Goal: Task Accomplishment & Management: Use online tool/utility

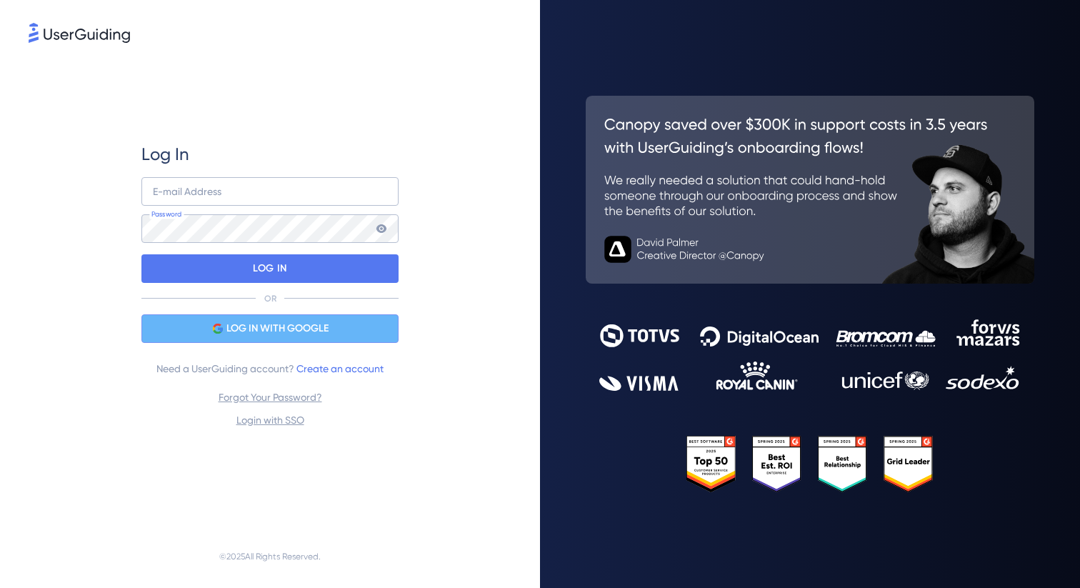
click at [271, 323] on span "LOG IN WITH GOOGLE" at bounding box center [277, 328] width 102 height 17
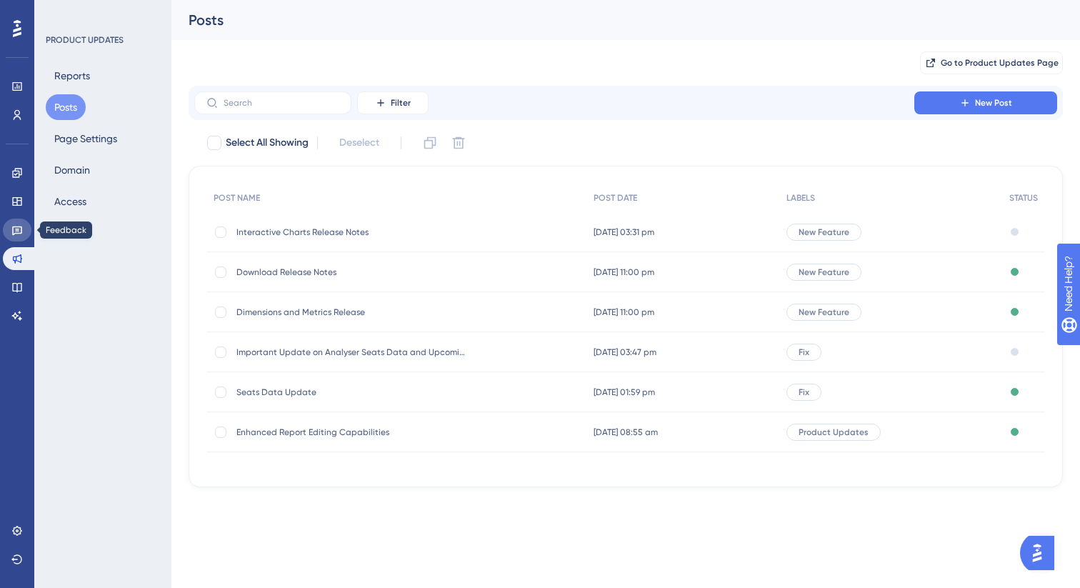
click at [15, 237] on link at bounding box center [17, 230] width 29 height 23
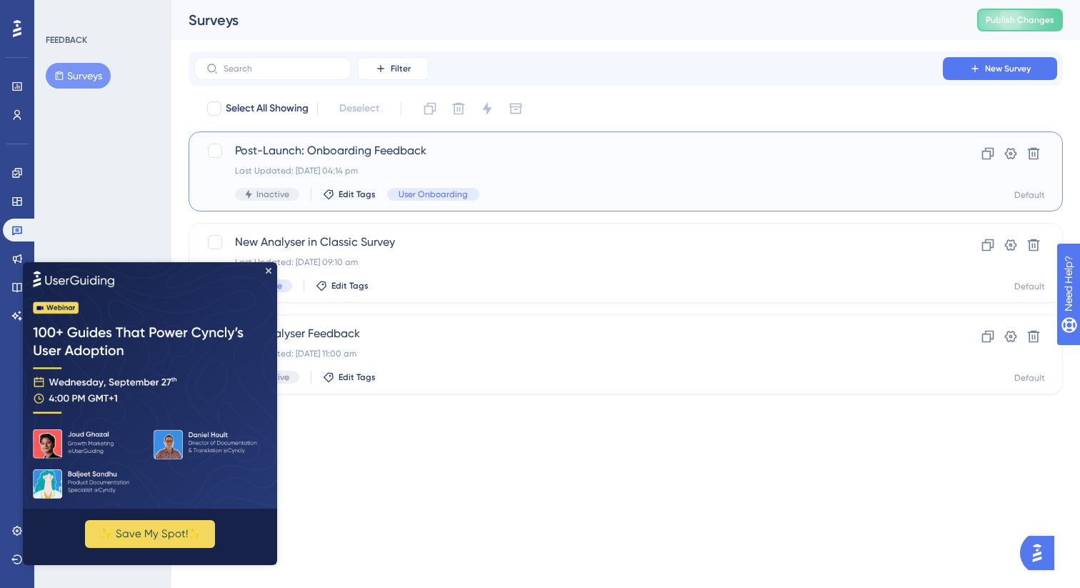
click at [403, 152] on span "Post-Launch: Onboarding Feedback" at bounding box center [568, 150] width 667 height 17
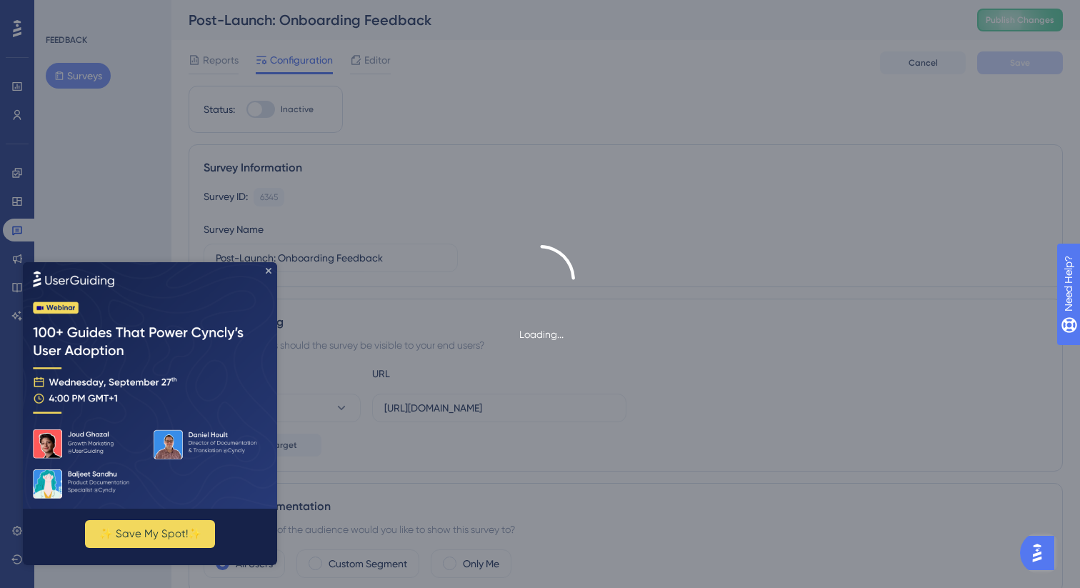
click at [266, 270] on icon "Close Preview" at bounding box center [269, 270] width 6 height 6
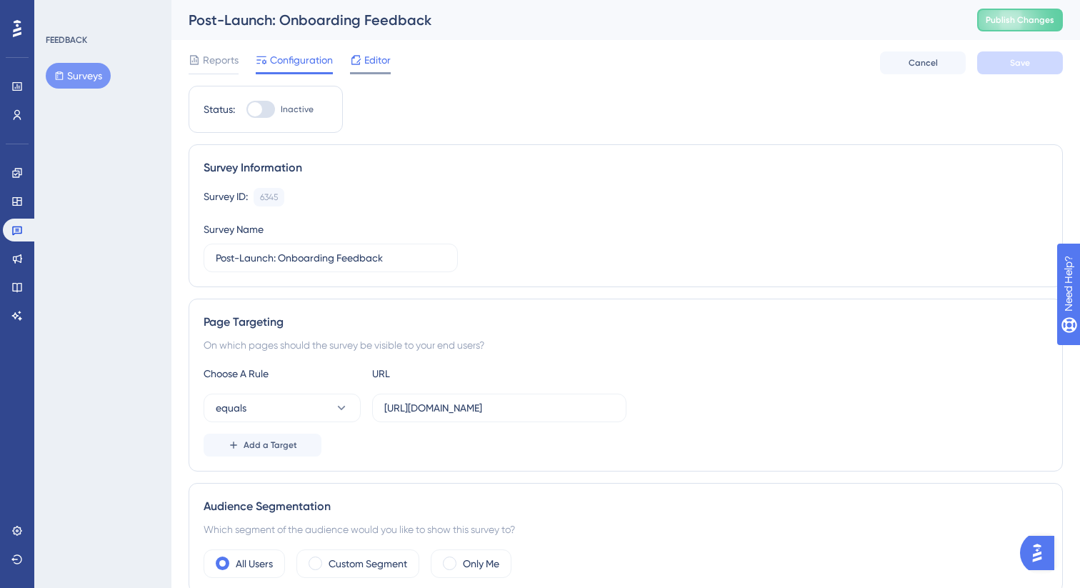
click at [371, 57] on span "Editor" at bounding box center [377, 59] width 26 height 17
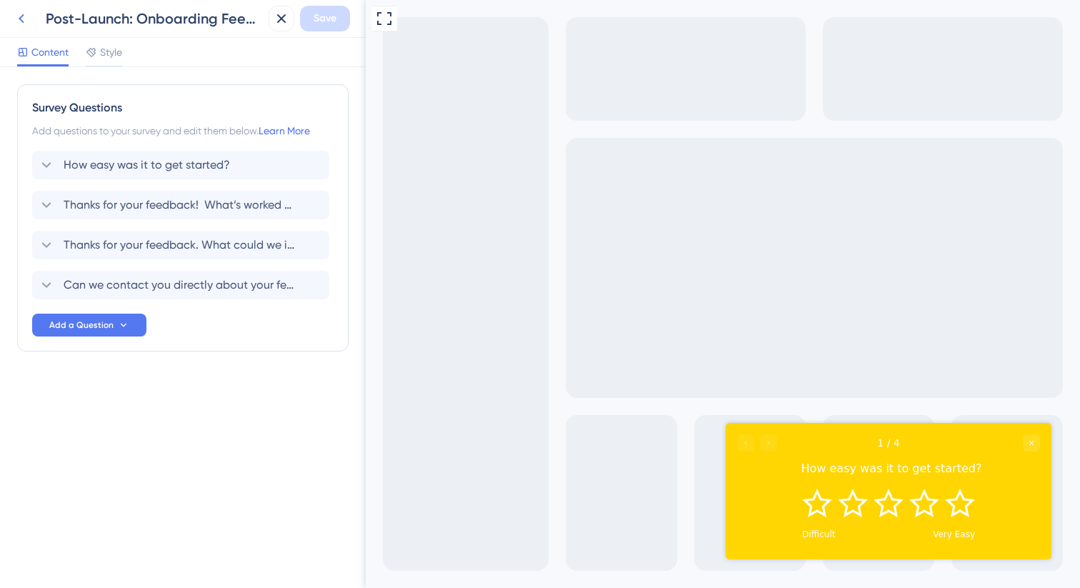
click at [24, 19] on icon at bounding box center [21, 18] width 17 height 17
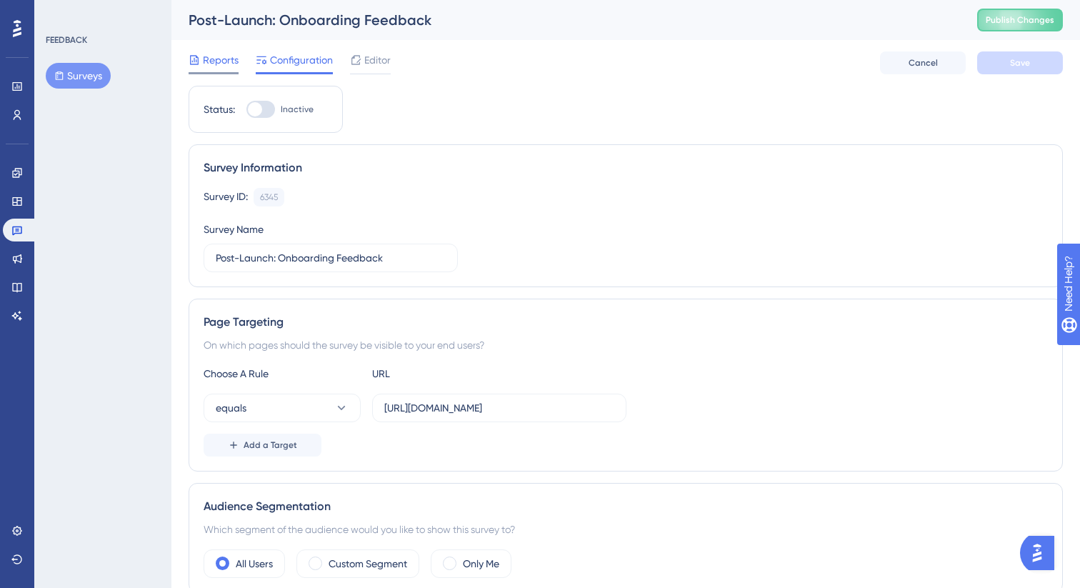
click at [205, 65] on span "Reports" at bounding box center [221, 59] width 36 height 17
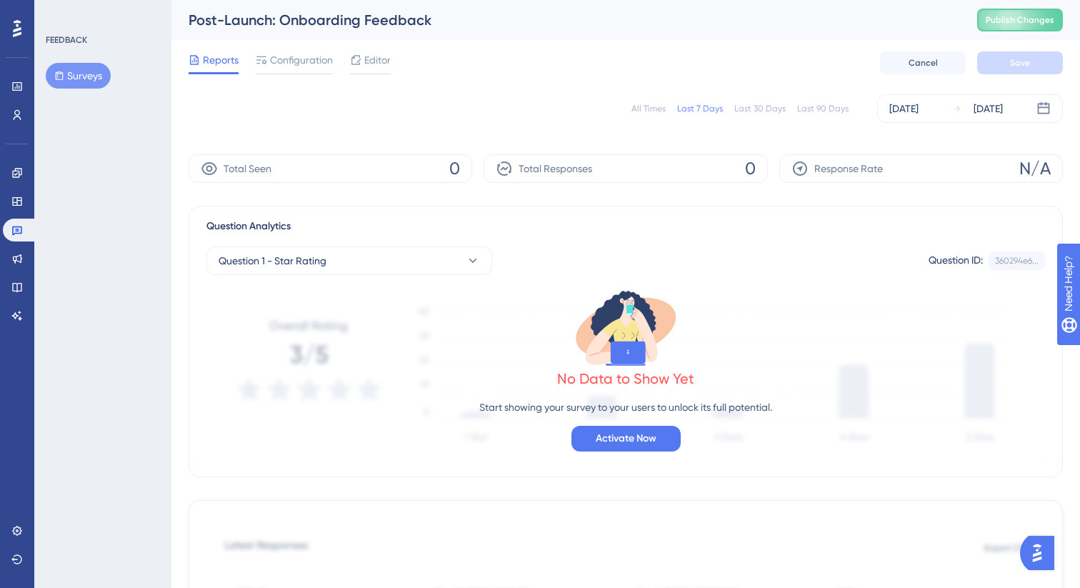
click at [80, 71] on button "Surveys" at bounding box center [78, 76] width 65 height 26
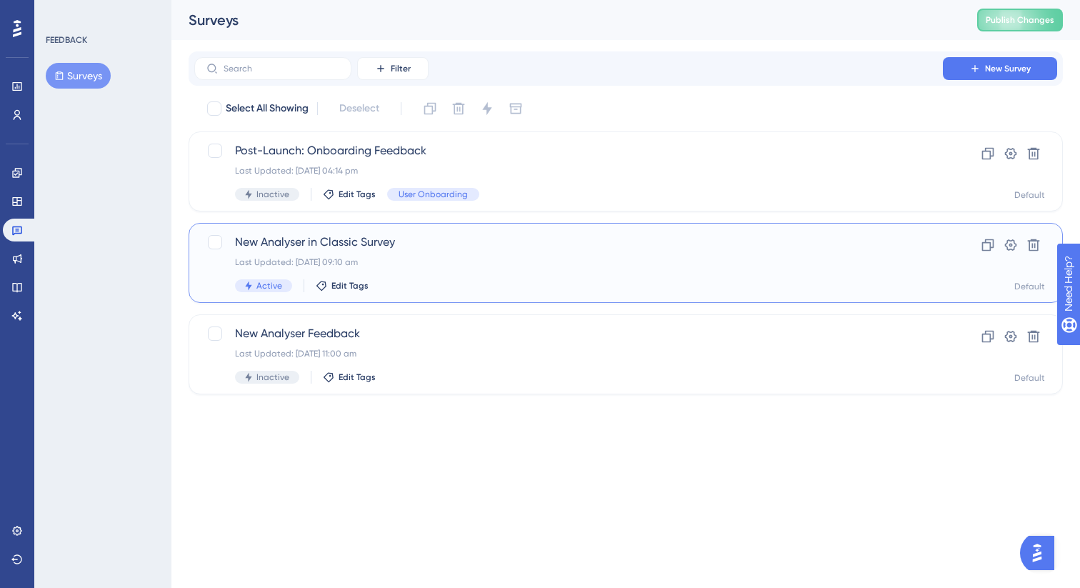
click at [396, 274] on div "New Analyser in Classic Survey Last Updated: [DATE] 09:10 am Active Edit Tags" at bounding box center [568, 263] width 667 height 59
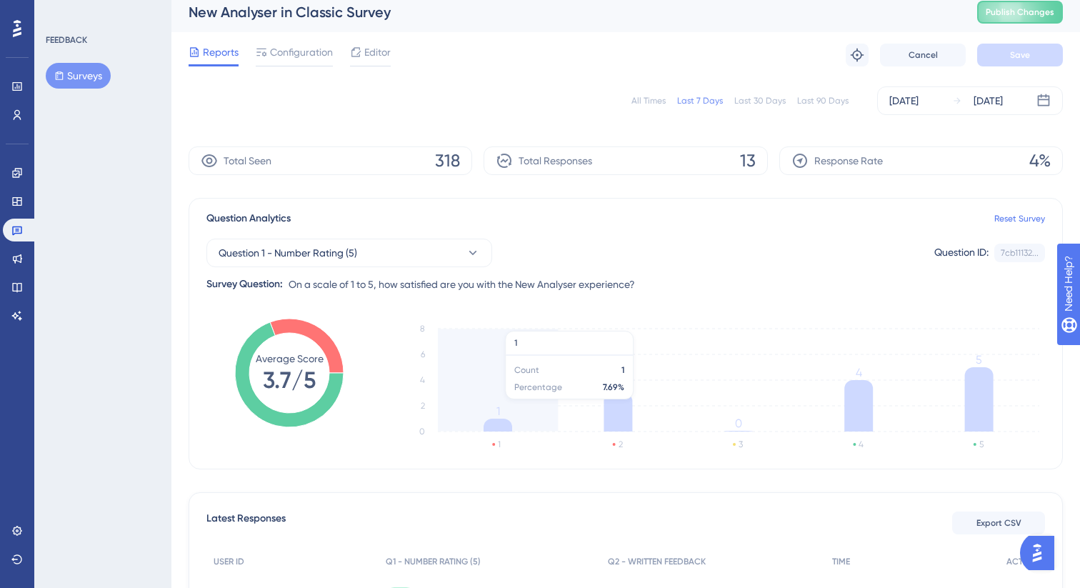
scroll to position [1, 0]
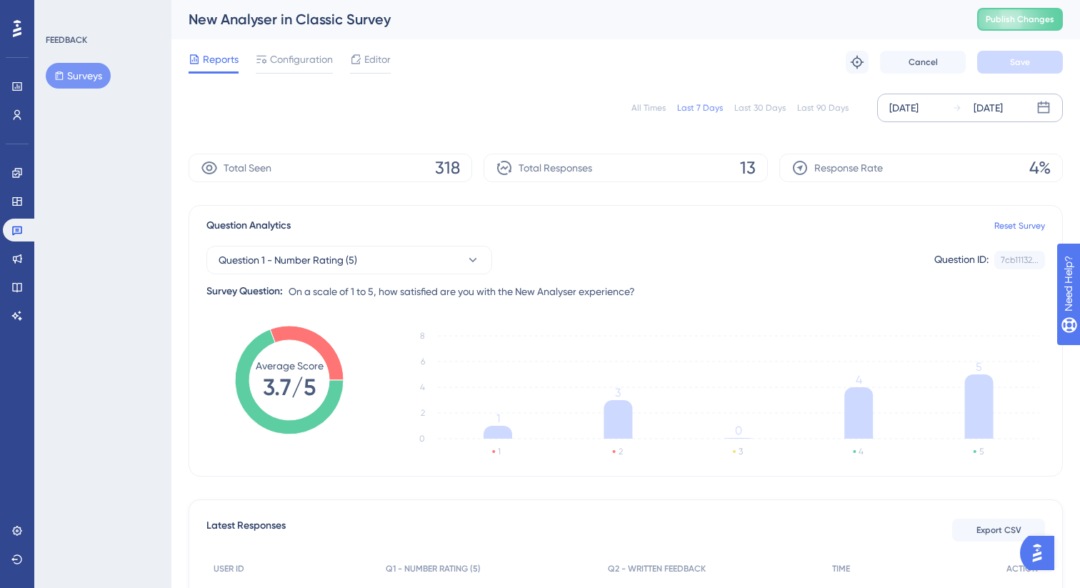
click at [918, 106] on div "[DATE]" at bounding box center [903, 107] width 29 height 17
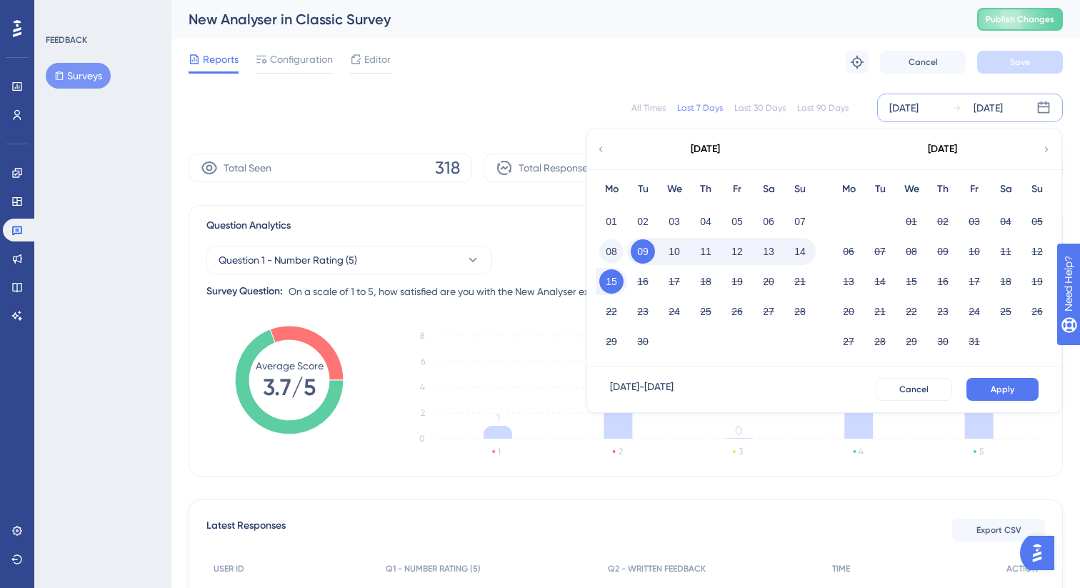
click at [612, 251] on button "08" at bounding box center [611, 251] width 24 height 24
click at [1024, 392] on button "Apply" at bounding box center [1002, 389] width 72 height 23
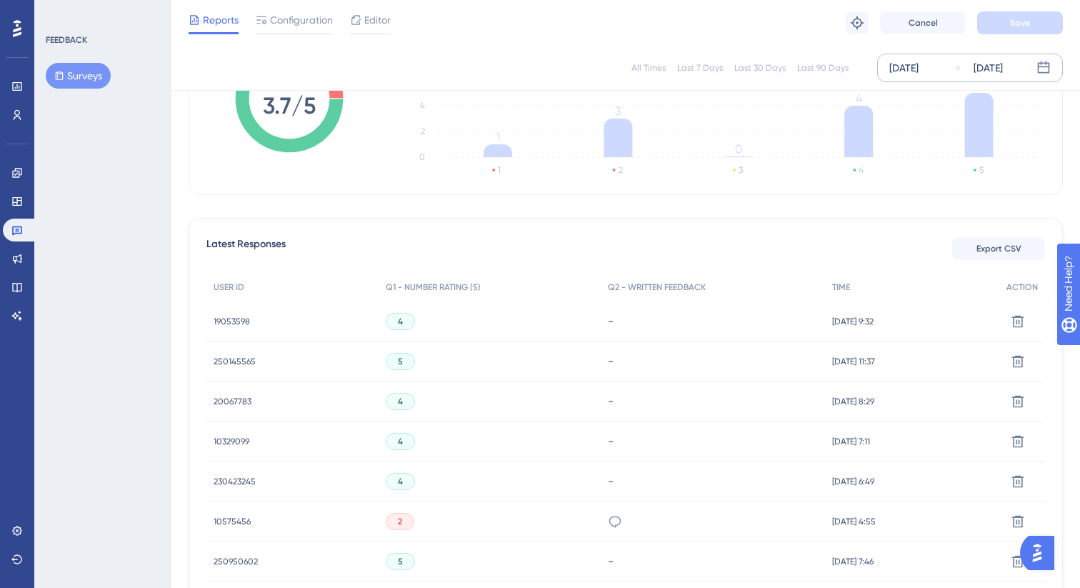
scroll to position [0, 0]
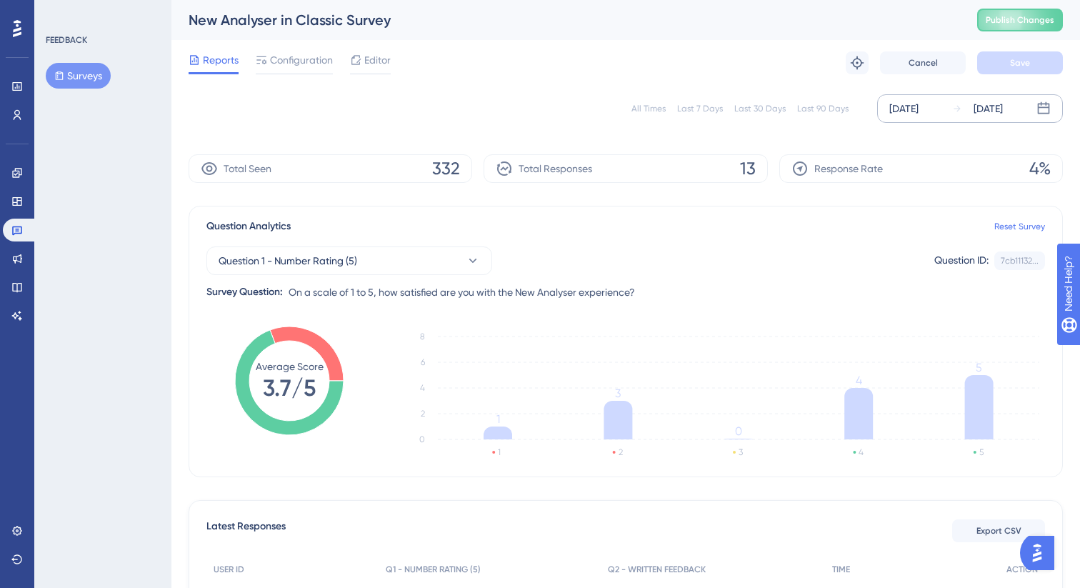
click at [1031, 114] on div "[DATE] [DATE]" at bounding box center [970, 108] width 186 height 29
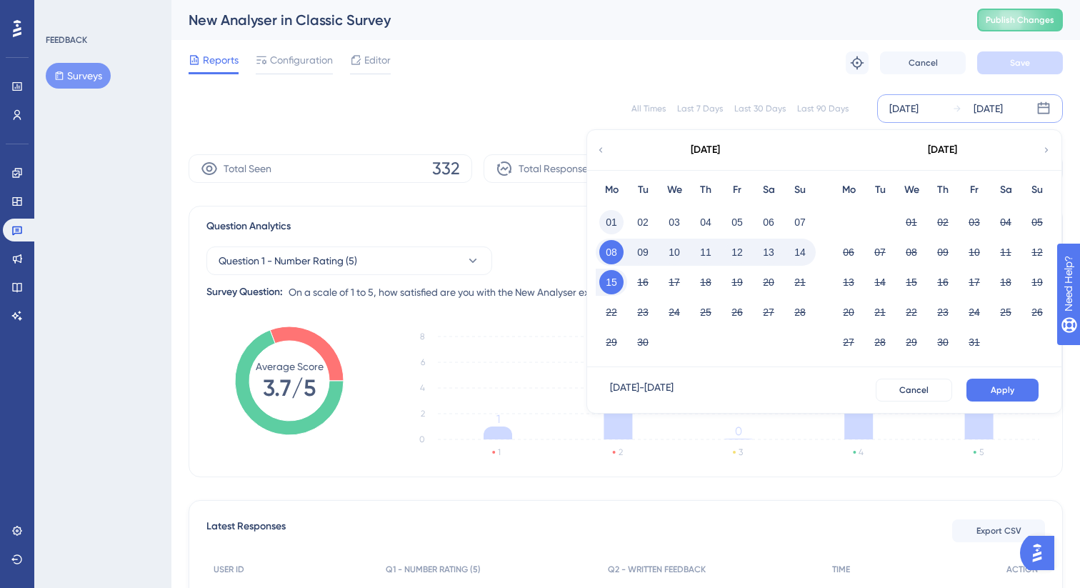
click at [609, 220] on button "01" at bounding box center [611, 222] width 24 height 24
click at [986, 393] on button "Apply" at bounding box center [1002, 389] width 72 height 23
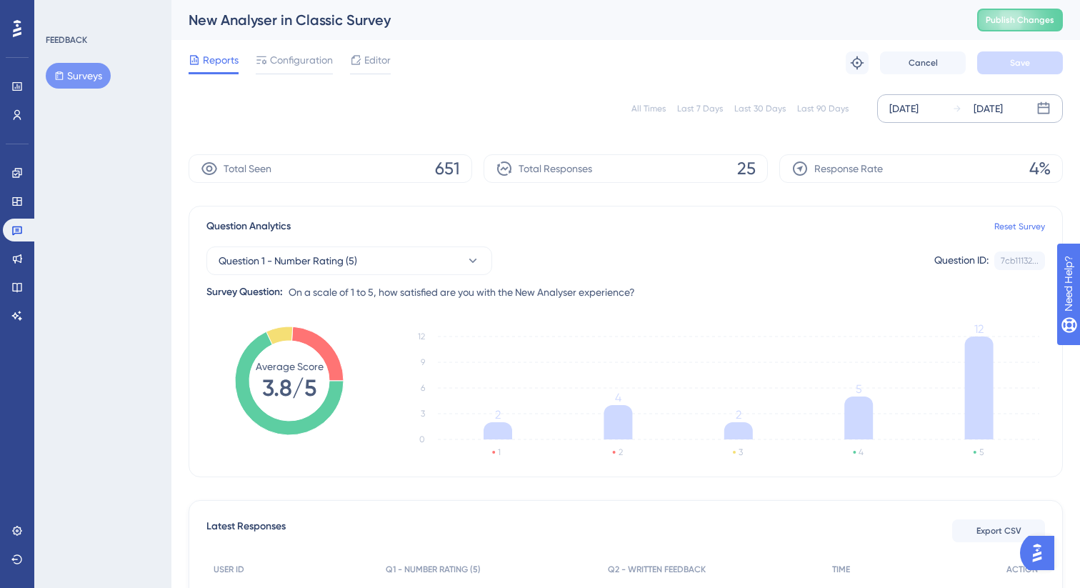
click at [991, 104] on div "[DATE]" at bounding box center [987, 108] width 29 height 17
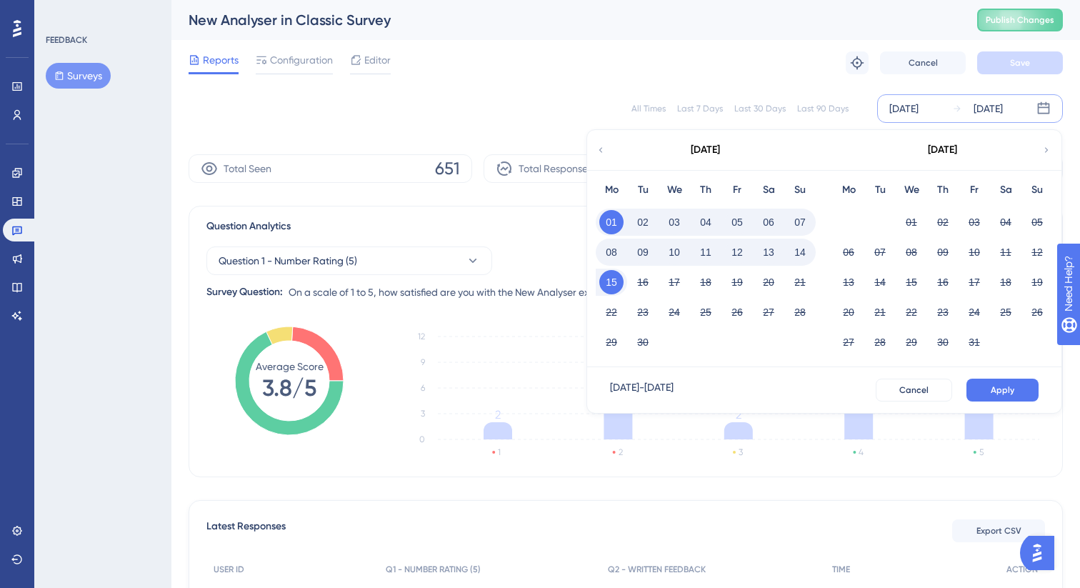
click at [1036, 105] on icon at bounding box center [1043, 108] width 14 height 14
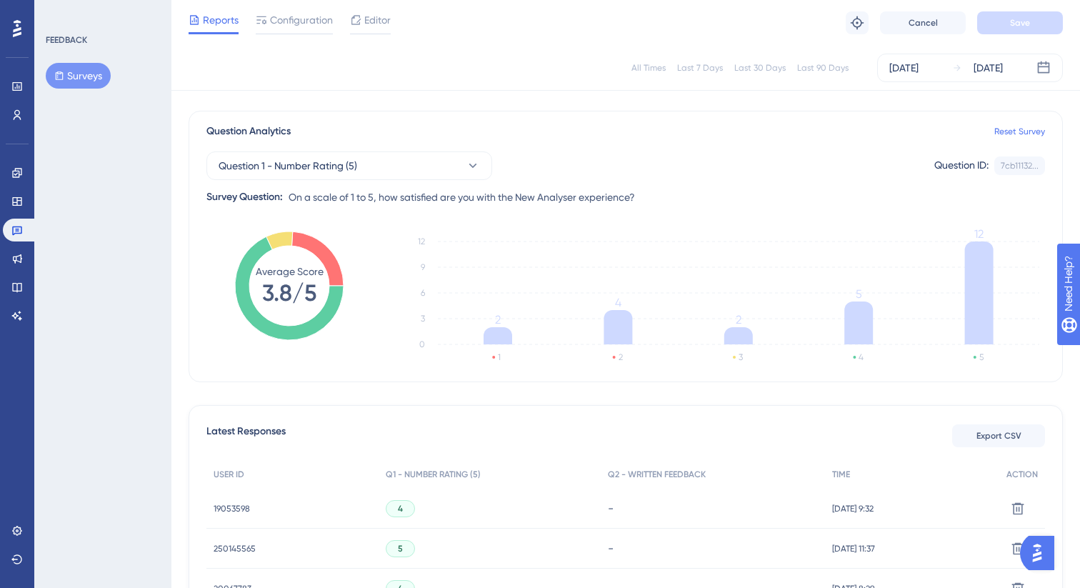
scroll to position [95, 0]
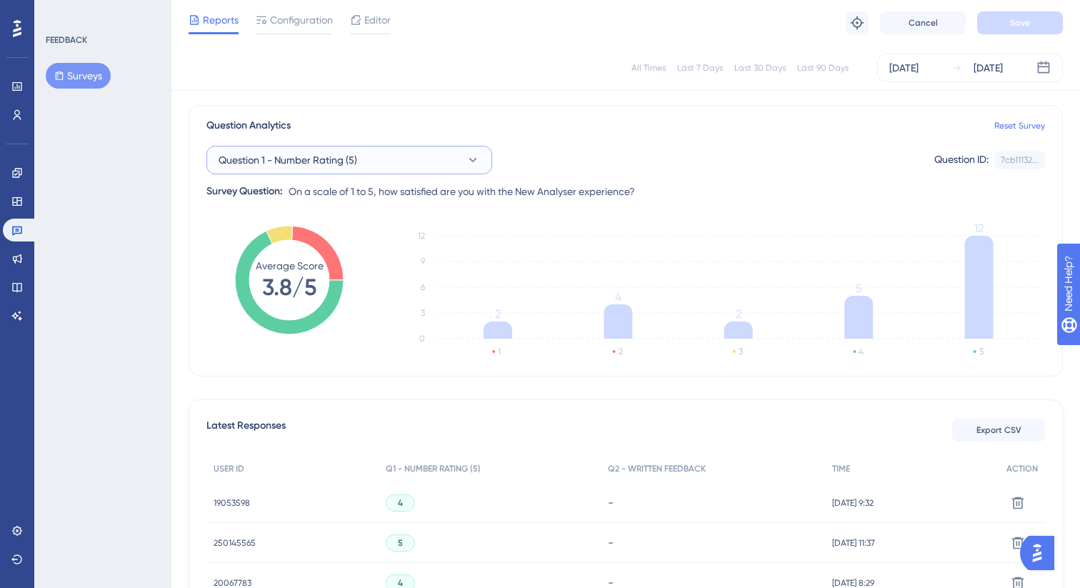
click at [392, 160] on button "Question 1 - Number Rating (5)" at bounding box center [349, 160] width 286 height 29
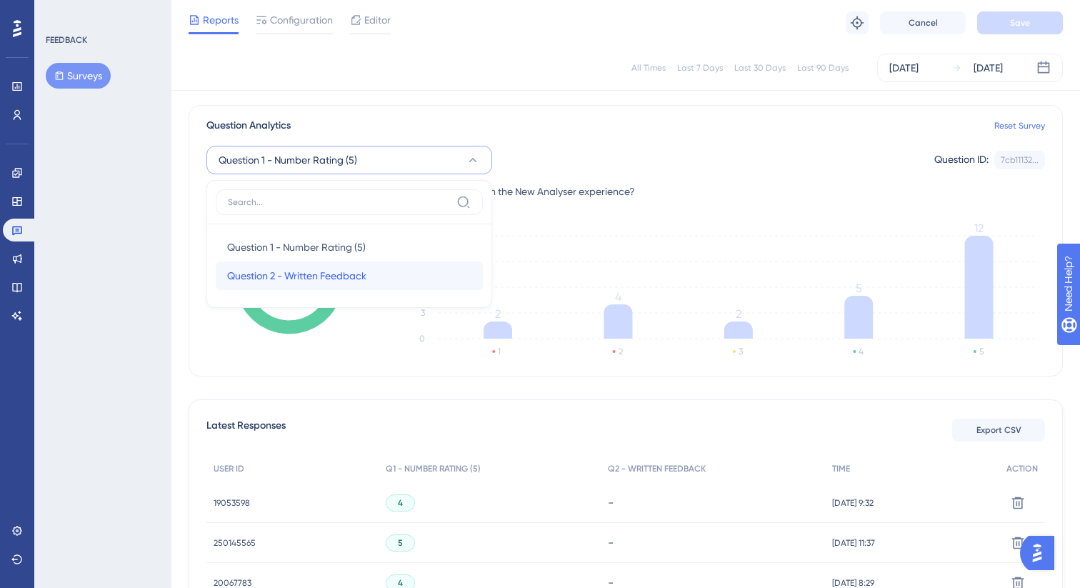
click at [331, 271] on span "Question 2 - Written Feedback" at bounding box center [296, 275] width 139 height 17
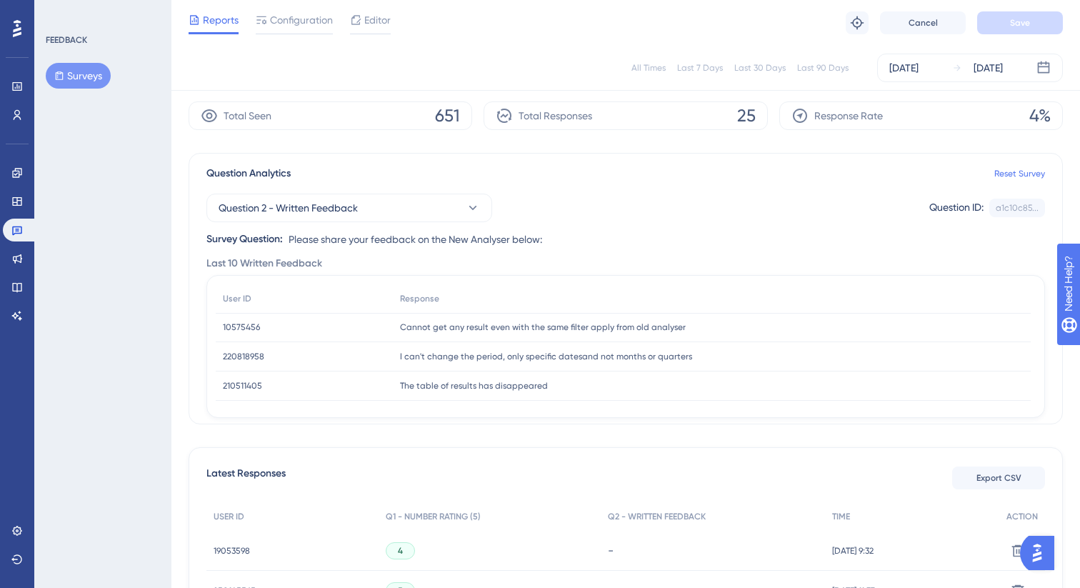
scroll to position [35, 0]
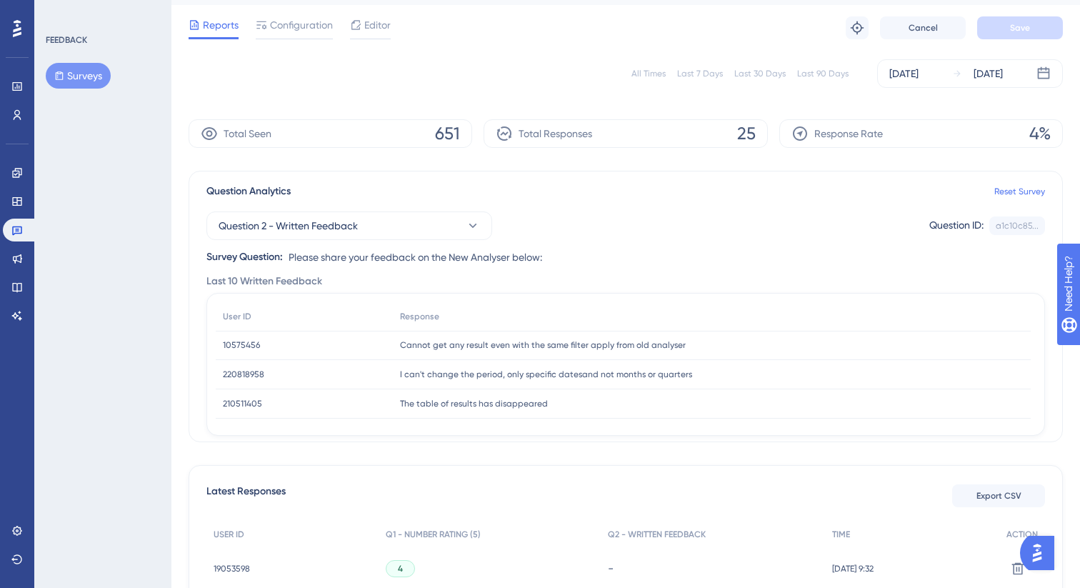
click at [31, 15] on div "Performance Users Engagement Widgets Feedback Product Updates Knowledge Base AI…" at bounding box center [17, 294] width 34 height 588
click at [29, 20] on div "Performance Users Engagement Widgets Feedback Product Updates Knowledge Base AI…" at bounding box center [17, 172] width 29 height 310
click at [26, 30] on div at bounding box center [17, 28] width 23 height 23
